Goal: Task Accomplishment & Management: Manage account settings

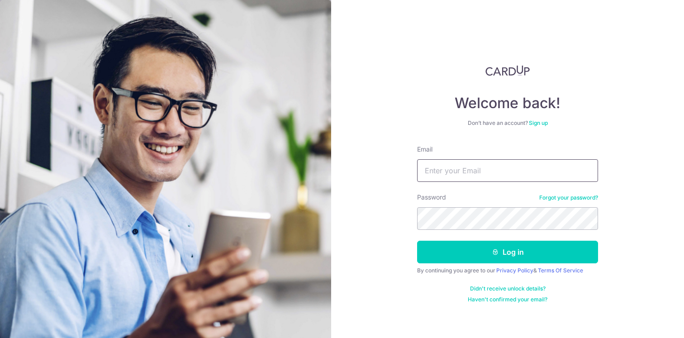
click at [443, 171] on input "Email" at bounding box center [507, 170] width 181 height 23
type input "[EMAIL_ADDRESS][DOMAIN_NAME]"
click at [417, 241] on button "Log in" at bounding box center [507, 252] width 181 height 23
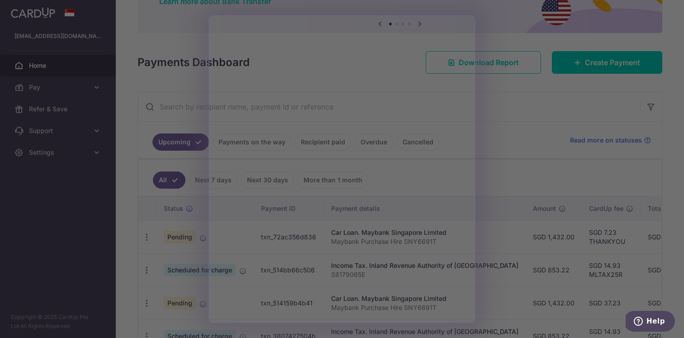
drag, startPoint x: 545, startPoint y: 50, endPoint x: 545, endPoint y: 32, distance: 18.1
click at [545, 32] on div at bounding box center [345, 170] width 691 height 341
